Goal: Task Accomplishment & Management: Use online tool/utility

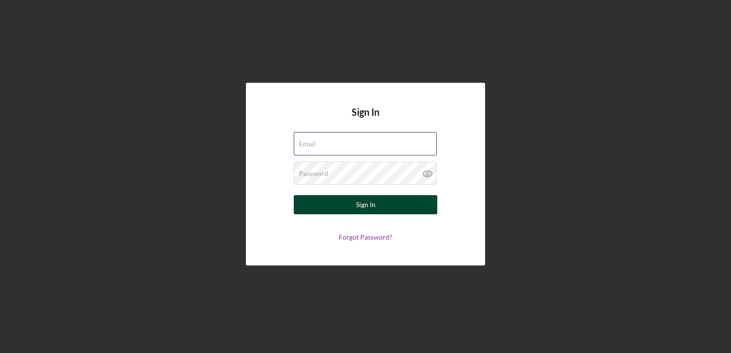
type input "[EMAIL_ADDRESS][DOMAIN_NAME]"
click at [374, 201] on div "Sign In" at bounding box center [366, 204] width 20 height 19
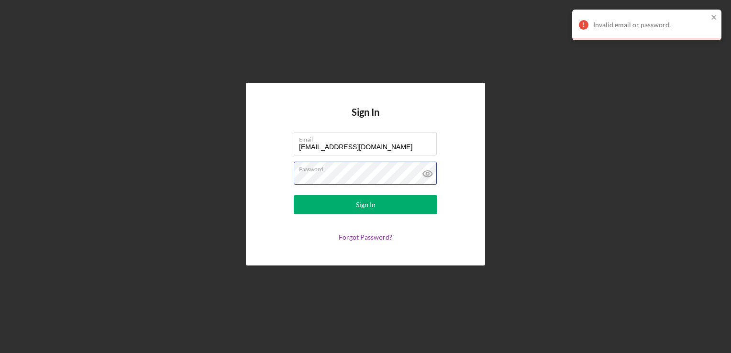
click at [294, 195] on button "Sign In" at bounding box center [366, 204] width 144 height 19
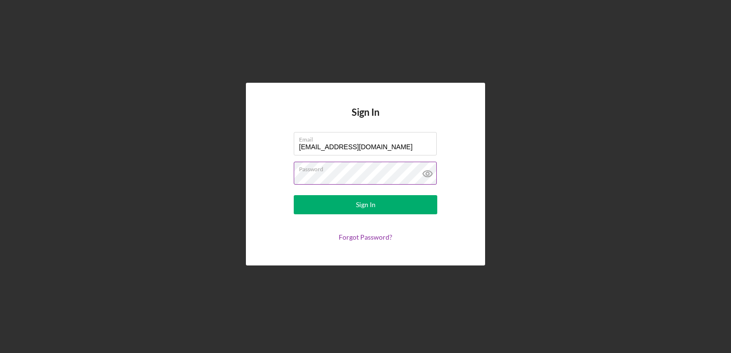
click at [294, 195] on button "Sign In" at bounding box center [366, 204] width 144 height 19
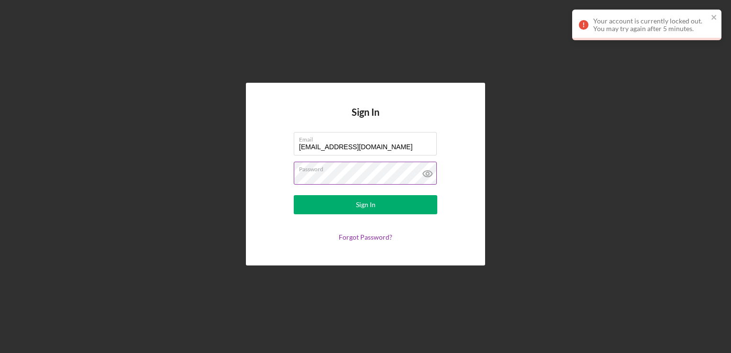
click at [427, 179] on icon at bounding box center [428, 174] width 24 height 24
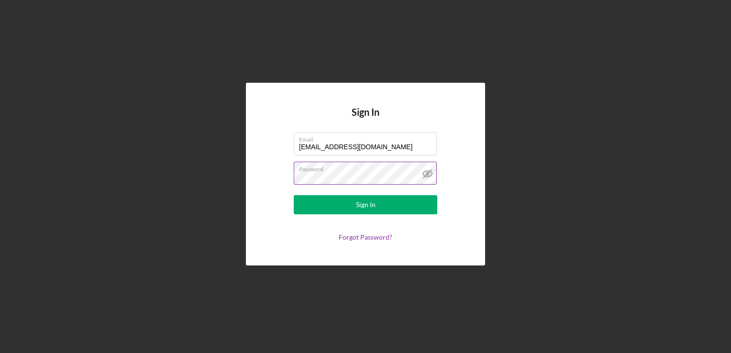
click at [362, 171] on label "Password" at bounding box center [368, 167] width 138 height 11
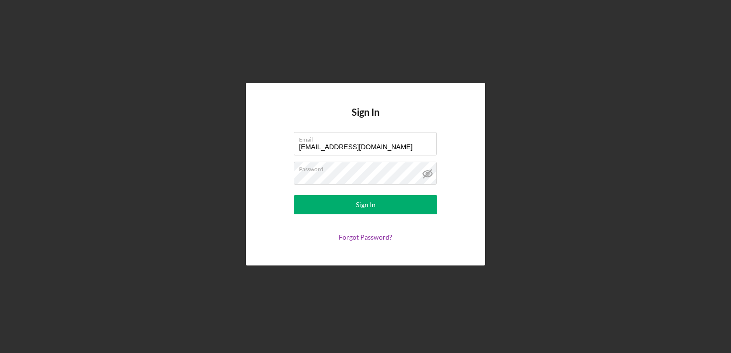
click at [513, 168] on div "Sign In Email [EMAIL_ADDRESS][DOMAIN_NAME] Password Sign In Forgot Password?" at bounding box center [366, 174] width 722 height 348
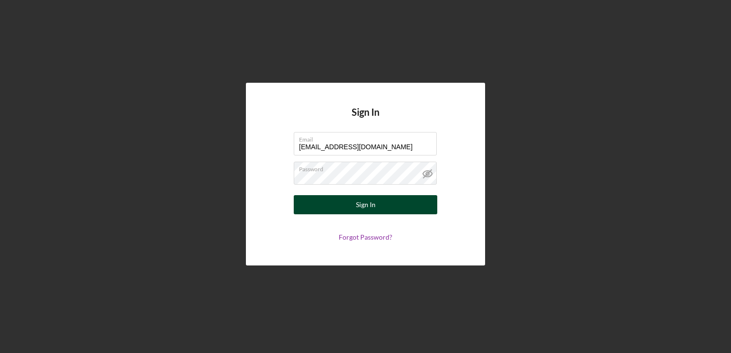
click at [415, 196] on button "Sign In" at bounding box center [366, 204] width 144 height 19
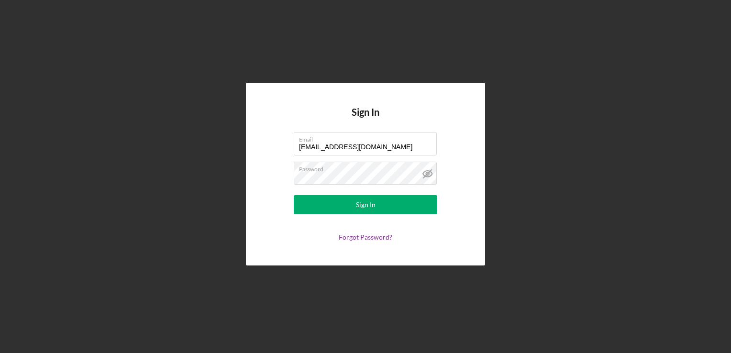
click at [547, 174] on div "Sign In Email [EMAIL_ADDRESS][DOMAIN_NAME] Password Sign In Forgot Password?" at bounding box center [366, 174] width 722 height 348
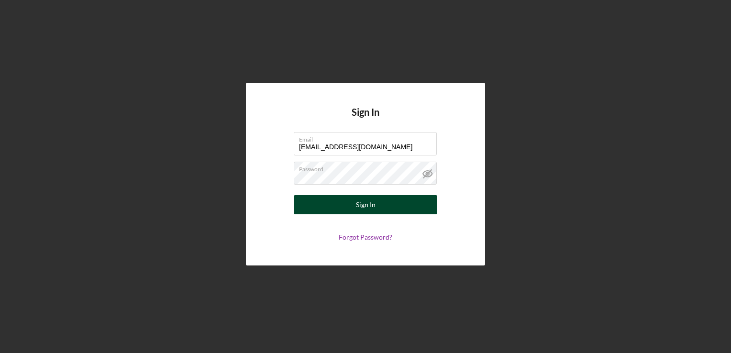
click at [364, 208] on div "Sign In" at bounding box center [366, 204] width 20 height 19
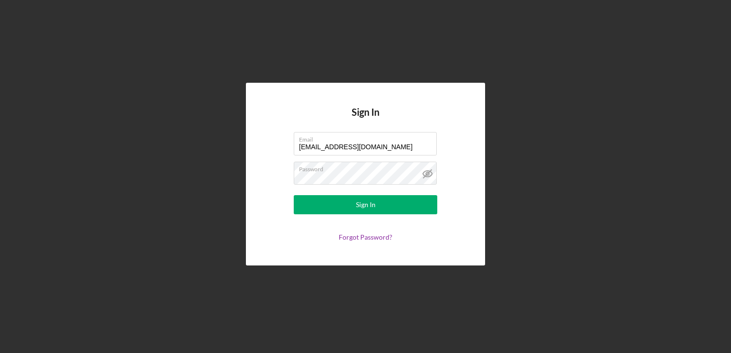
click at [176, 223] on div "Sign In Email [EMAIL_ADDRESS][DOMAIN_NAME] Password Sign In Forgot Password?" at bounding box center [366, 174] width 722 height 348
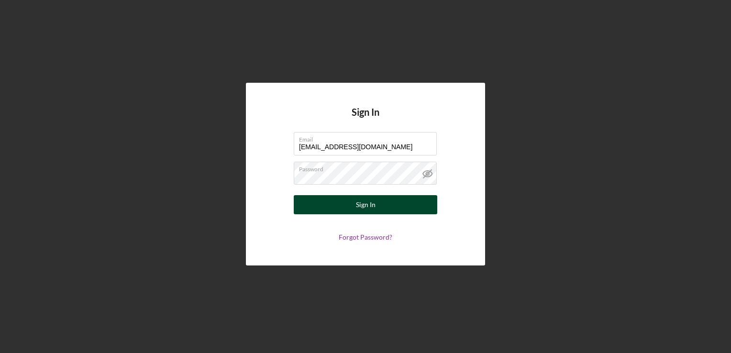
click at [350, 199] on button "Sign In" at bounding box center [366, 204] width 144 height 19
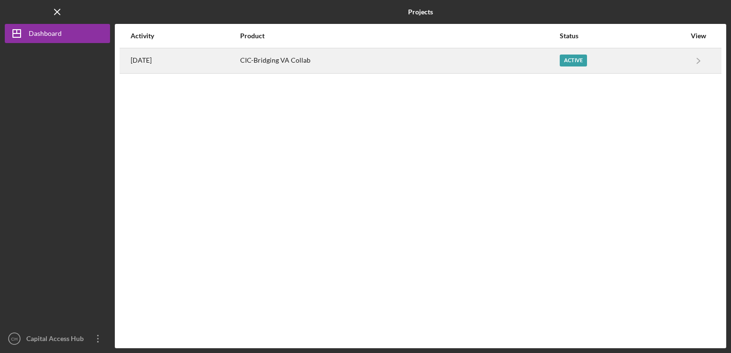
click at [221, 67] on div "[DATE]" at bounding box center [185, 61] width 109 height 24
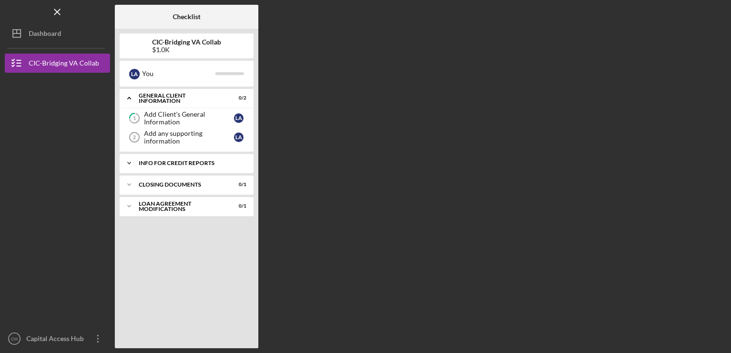
click at [205, 168] on div "Icon/Expander Info for Credit Reports 0 / 1" at bounding box center [187, 163] width 134 height 19
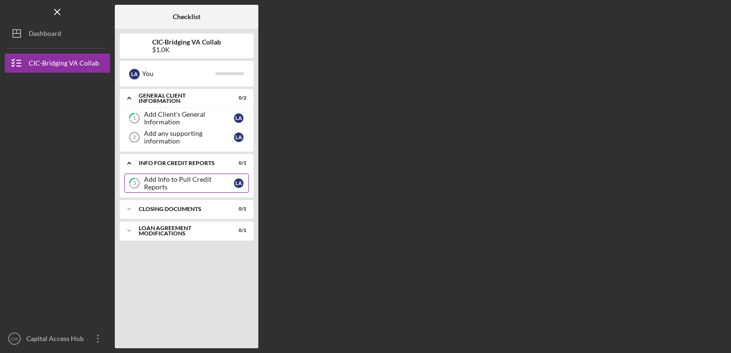
click at [205, 180] on div "Add Info to Pull Credit Reports" at bounding box center [189, 183] width 90 height 15
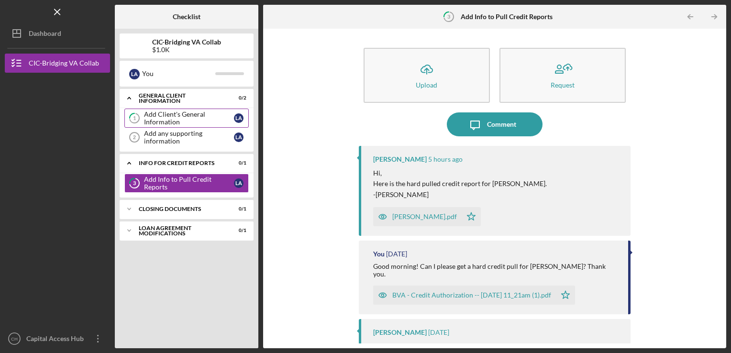
click at [171, 124] on div "Add Client's General Information" at bounding box center [189, 118] width 90 height 15
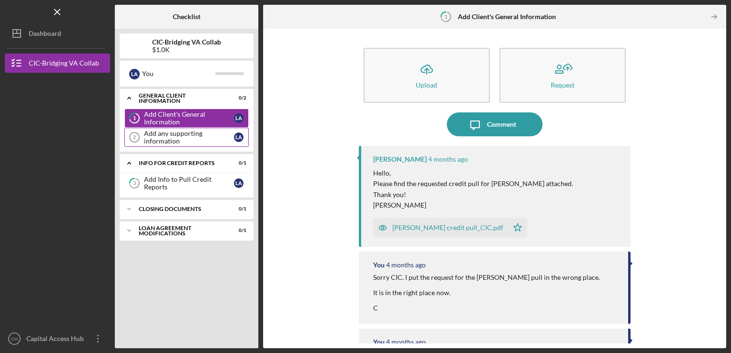
click at [202, 139] on div "Add any supporting information" at bounding box center [189, 137] width 90 height 15
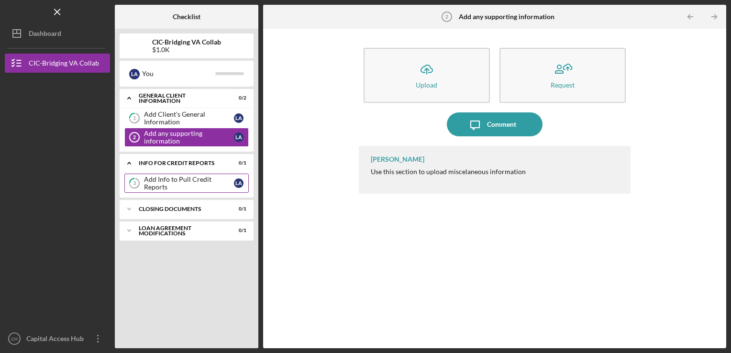
click at [204, 178] on link "3 Add Info to Pull Credit Reports L A" at bounding box center [186, 183] width 124 height 19
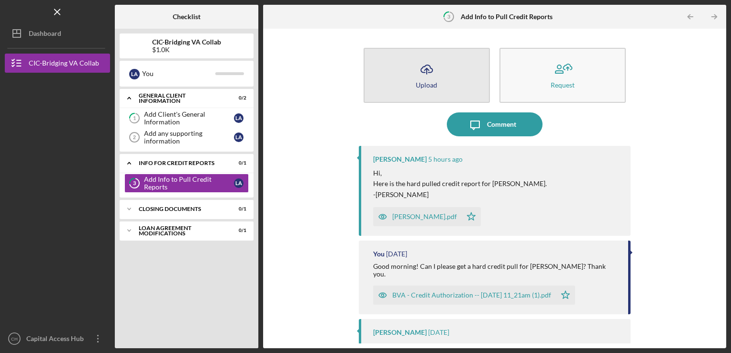
click at [456, 95] on button "Icon/Upload Upload" at bounding box center [427, 75] width 126 height 55
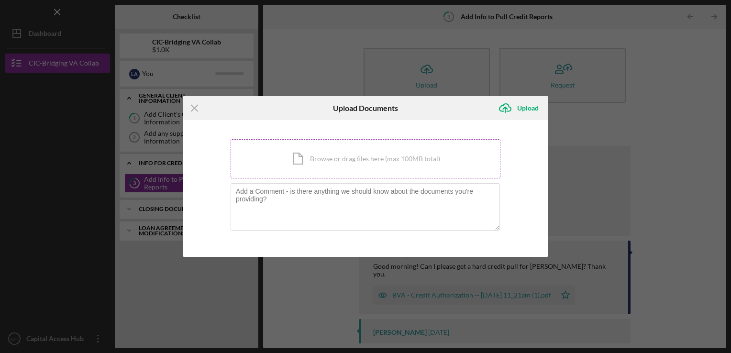
click at [370, 162] on div "Icon/Document Browse or drag files here (max 100MB total) Tap to choose files o…" at bounding box center [366, 158] width 270 height 39
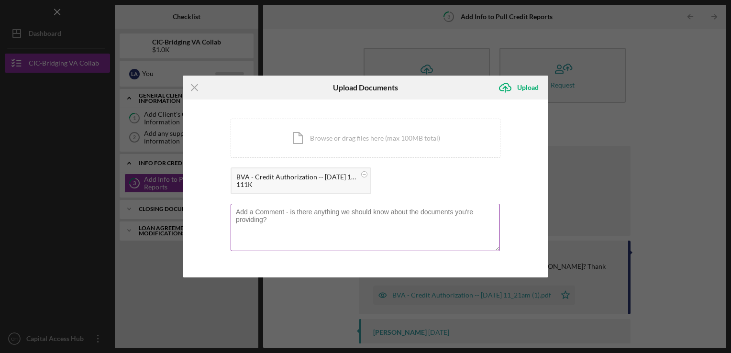
click at [370, 211] on textarea at bounding box center [365, 227] width 269 height 47
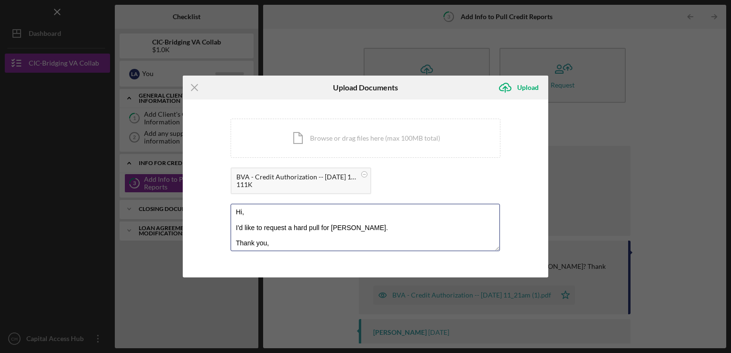
scroll to position [11, 0]
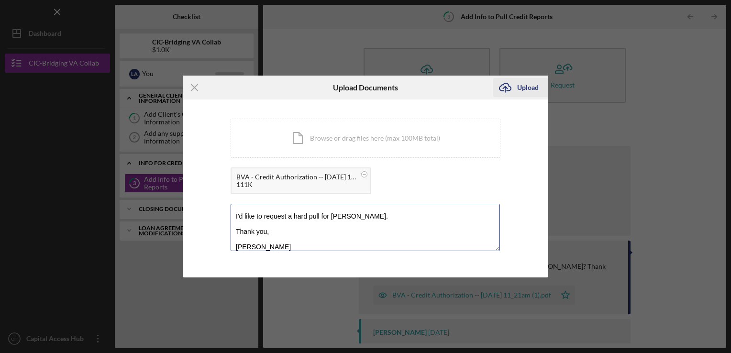
type textarea "Hi, I'd like to request a hard pull for [PERSON_NAME]. Thank you, [PERSON_NAME]"
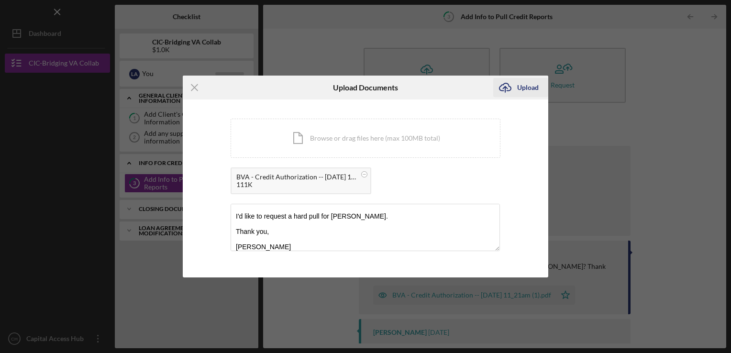
click at [526, 95] on div "Upload" at bounding box center [528, 87] width 22 height 19
